Goal: Task Accomplishment & Management: Use online tool/utility

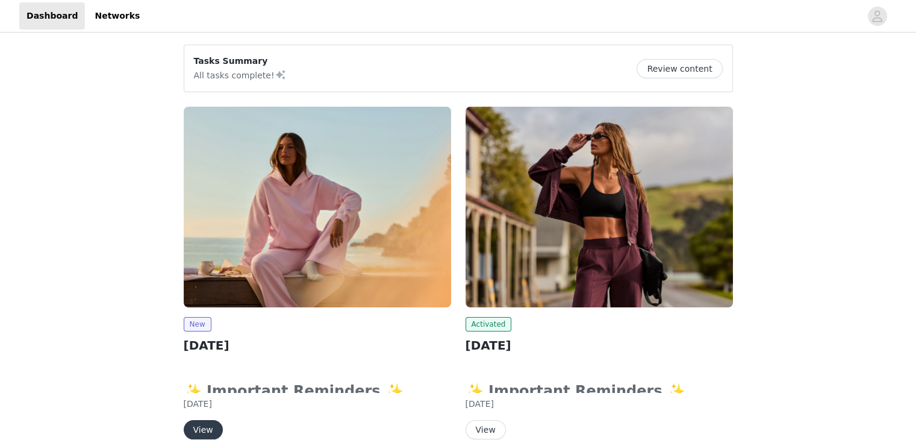
click at [363, 251] on img at bounding box center [317, 207] width 267 height 201
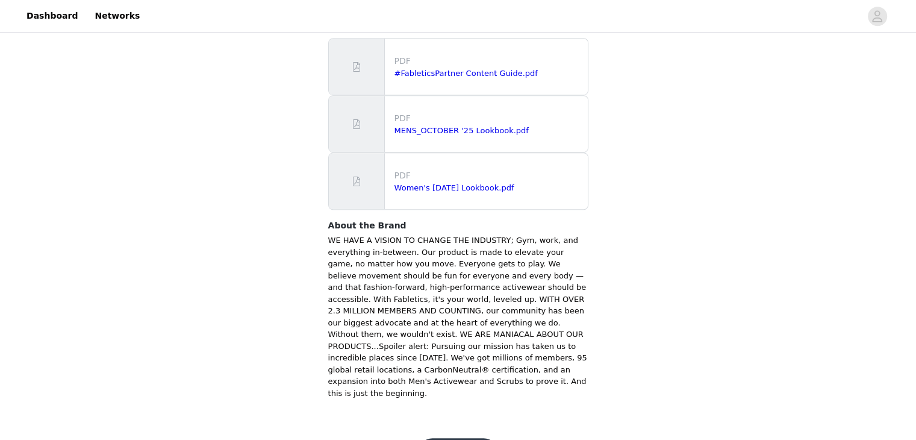
scroll to position [791, 0]
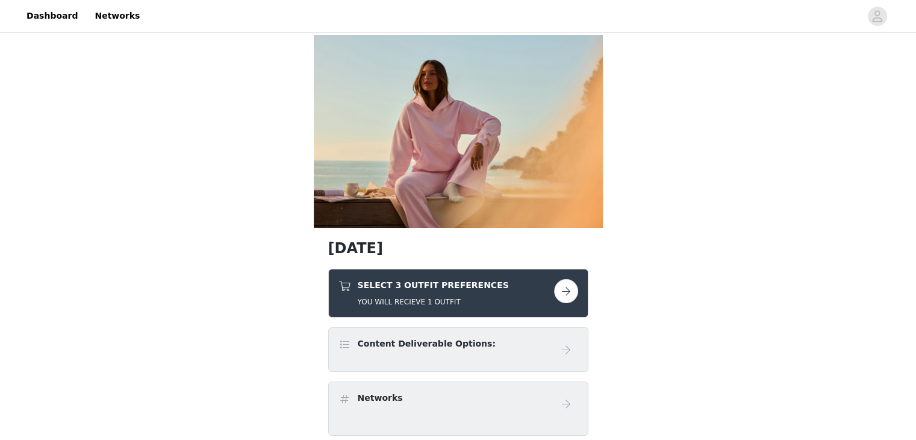
click at [564, 298] on button "button" at bounding box center [566, 291] width 24 height 24
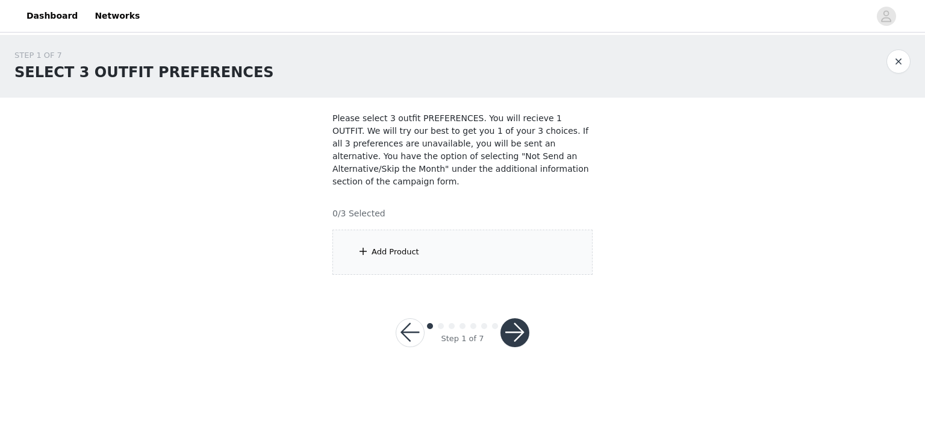
click at [547, 252] on div "Add Product" at bounding box center [462, 251] width 260 height 45
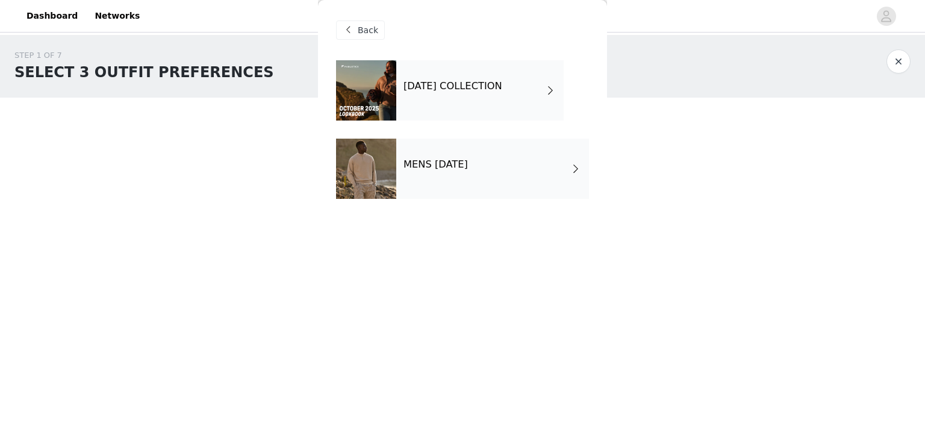
click at [498, 93] on div "[DATE] COLLECTION" at bounding box center [479, 90] width 167 height 60
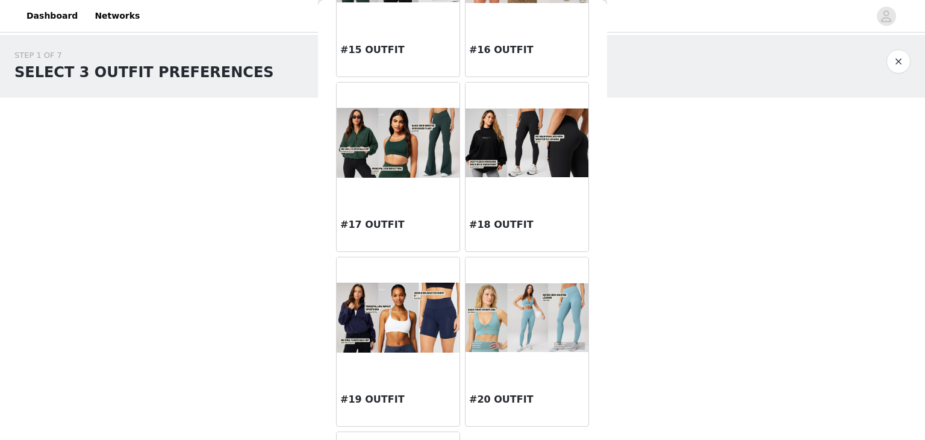
scroll to position [1200, 0]
